Goal: Task Accomplishment & Management: Manage account settings

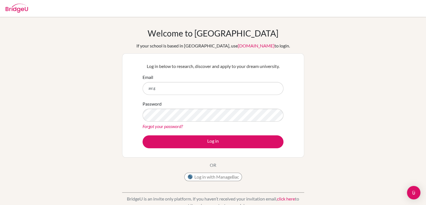
type input "[EMAIL_ADDRESS][DOMAIN_NAME]"
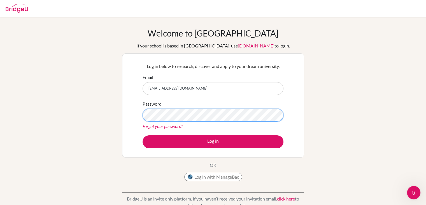
click at [143, 135] on button "Log in" at bounding box center [213, 141] width 141 height 13
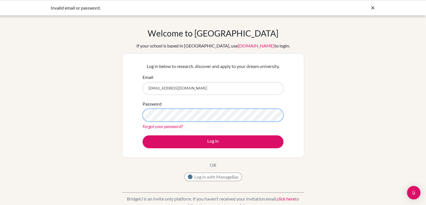
click at [143, 135] on button "Log in" at bounding box center [213, 141] width 141 height 13
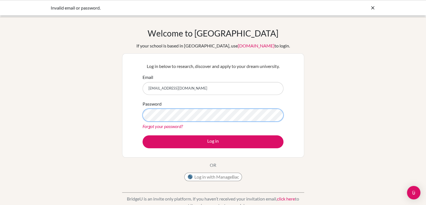
click at [143, 135] on button "Log in" at bounding box center [213, 141] width 141 height 13
click at [174, 125] on link "Forgot your password?" at bounding box center [163, 125] width 40 height 5
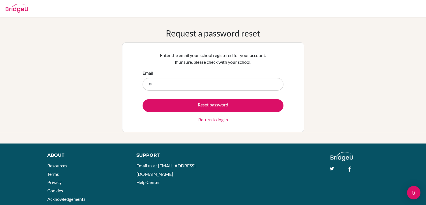
type input "[EMAIL_ADDRESS][DOMAIN_NAME]"
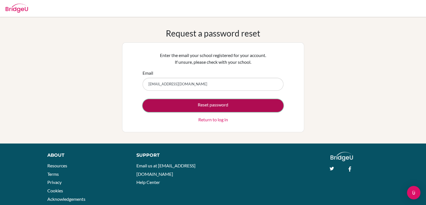
click at [193, 105] on button "Reset password" at bounding box center [213, 105] width 141 height 13
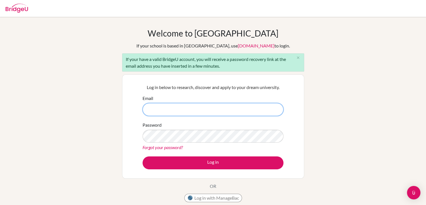
click at [195, 109] on input "Email" at bounding box center [213, 109] width 141 height 13
type input "[EMAIL_ADDRESS][DOMAIN_NAME]"
click at [143, 156] on button "Log in" at bounding box center [213, 162] width 141 height 13
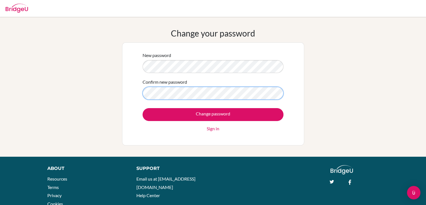
click at [143, 108] on input "Change password" at bounding box center [213, 114] width 141 height 13
